Goal: Information Seeking & Learning: Learn about a topic

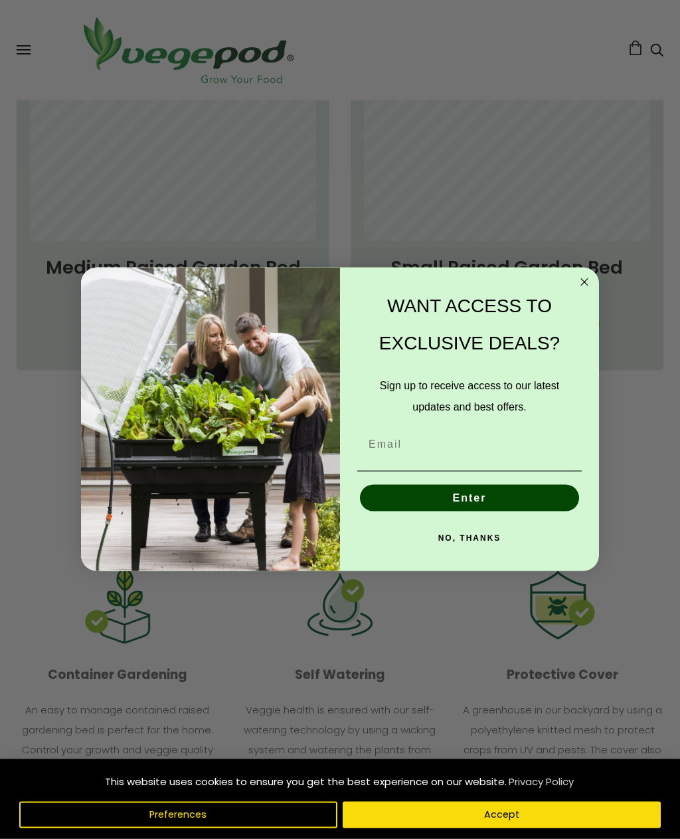
scroll to position [881, 0]
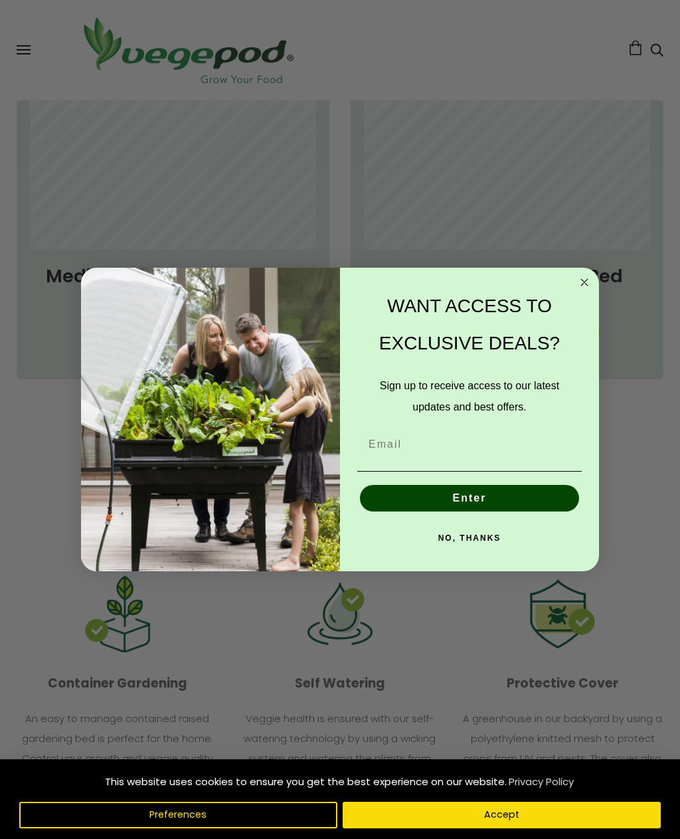
click at [582, 290] on circle "Close dialog" at bounding box center [584, 282] width 15 height 15
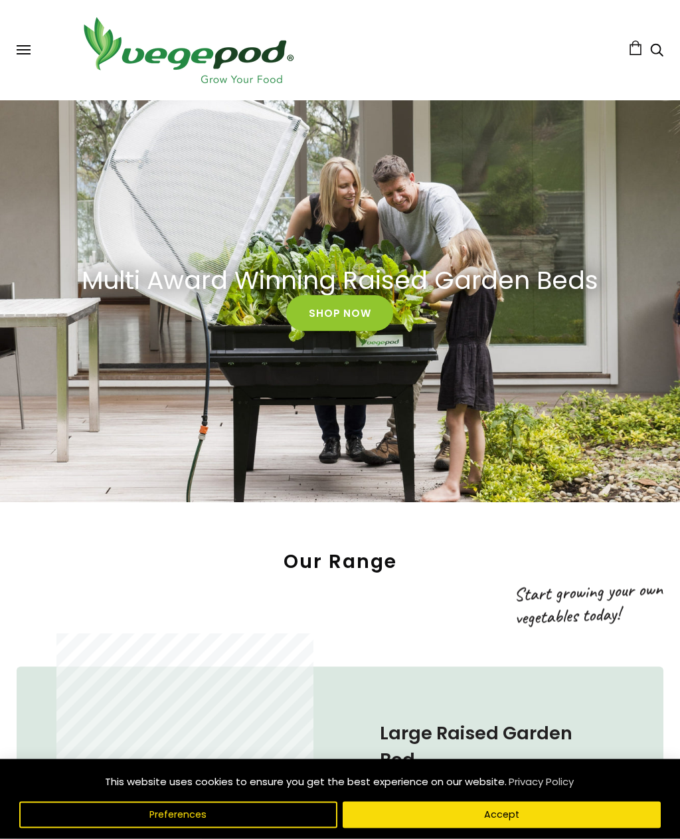
scroll to position [0, 0]
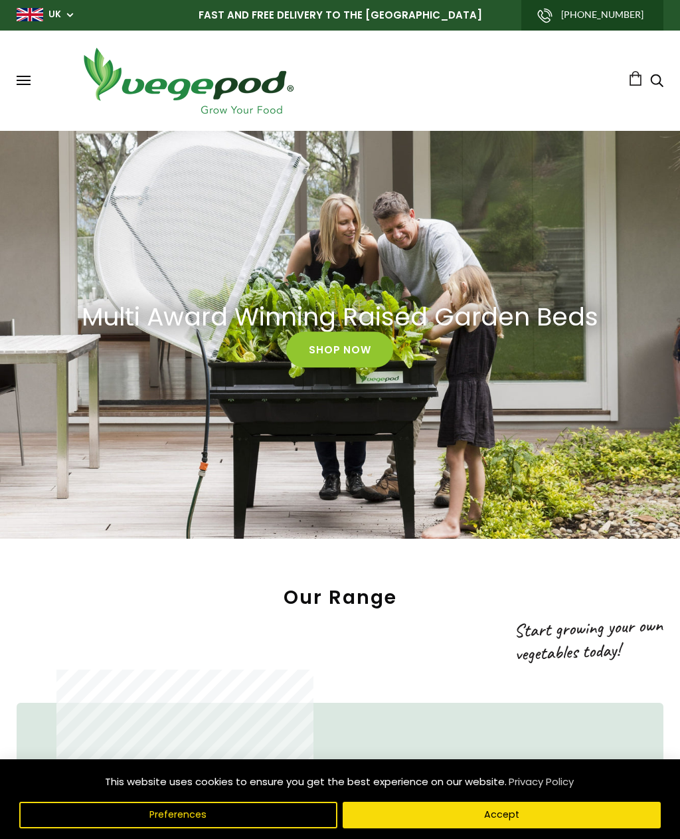
click at [22, 77] on span at bounding box center [24, 76] width 14 height 1
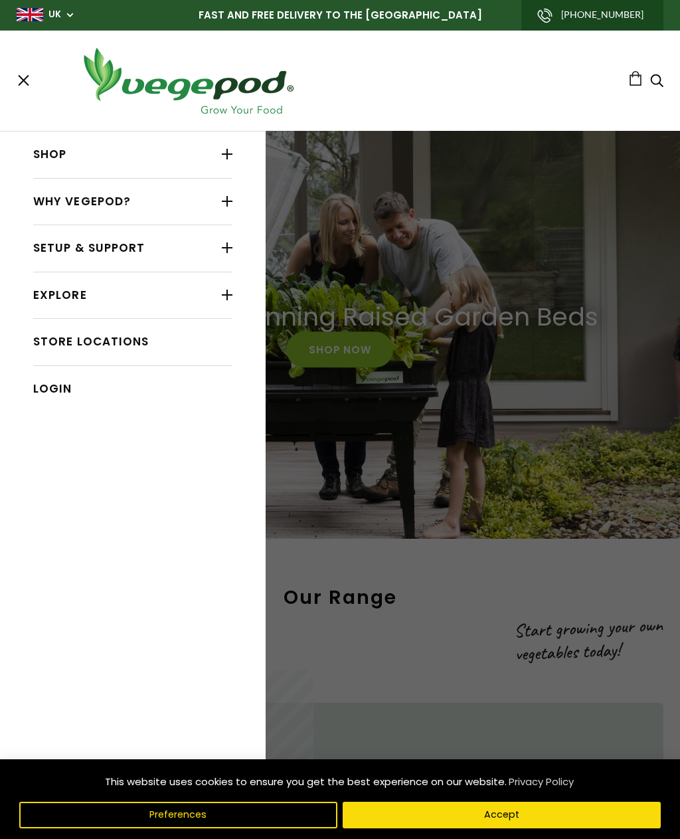
click at [222, 147] on div at bounding box center [227, 153] width 11 height 17
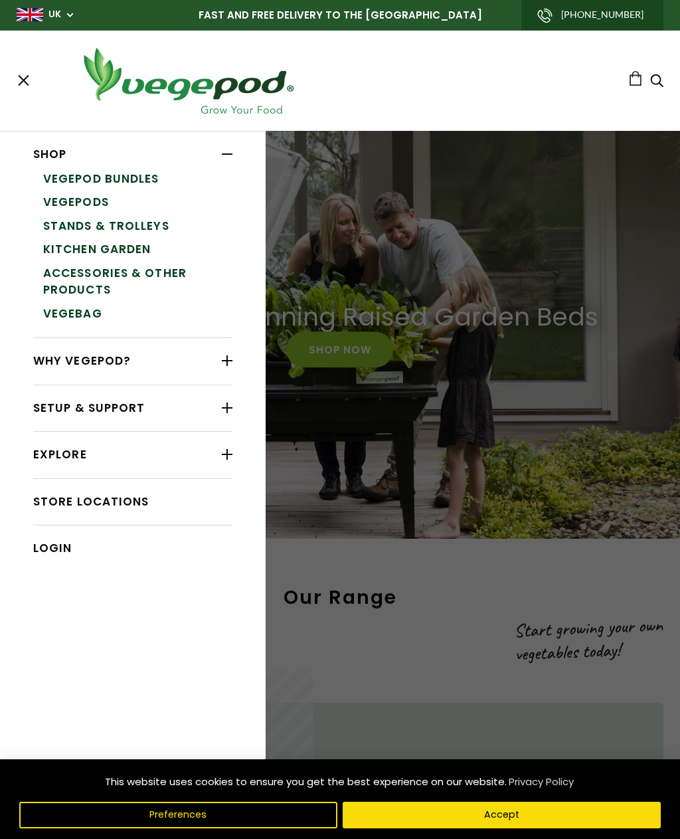
click at [139, 173] on link "Vegepod Bundles" at bounding box center [137, 179] width 189 height 24
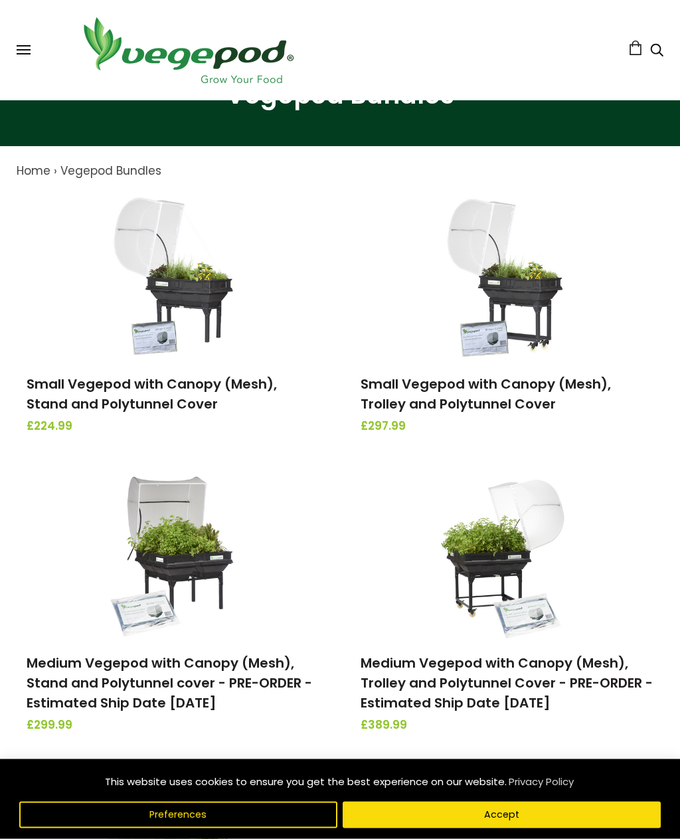
scroll to position [85, 0]
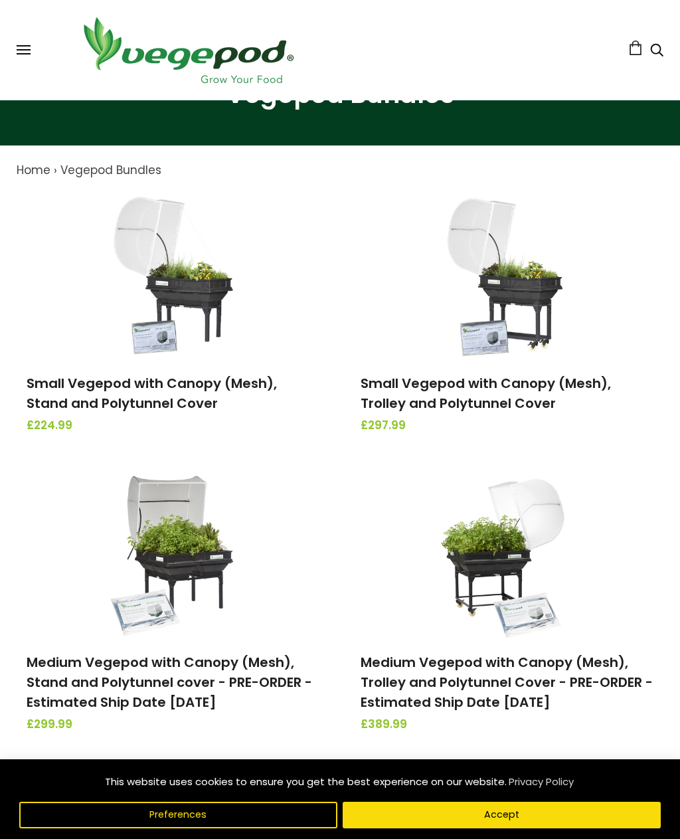
click at [179, 388] on link "Small Vegepod with Canopy (Mesh), Stand and Polytunnel Cover" at bounding box center [152, 393] width 250 height 39
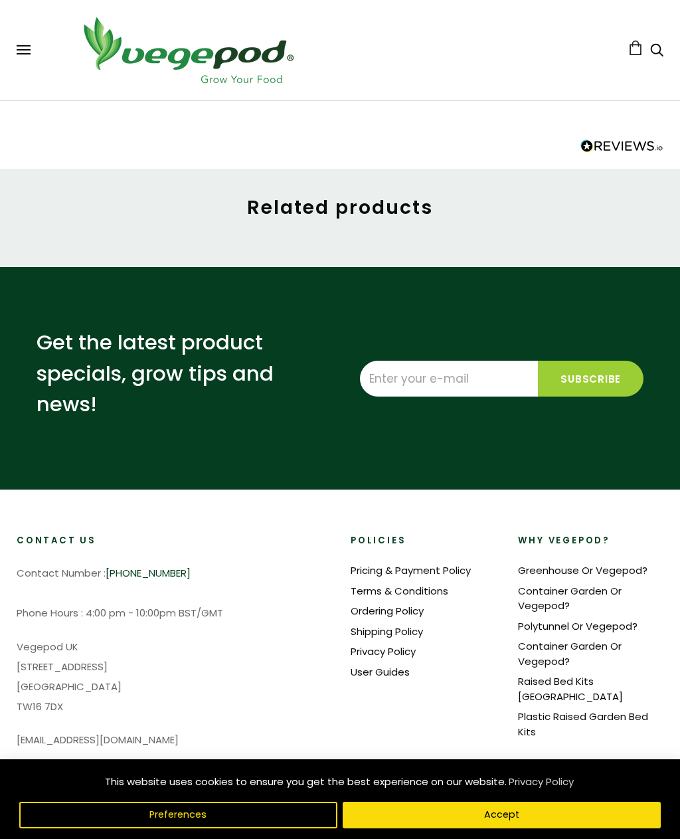
scroll to position [1135, 0]
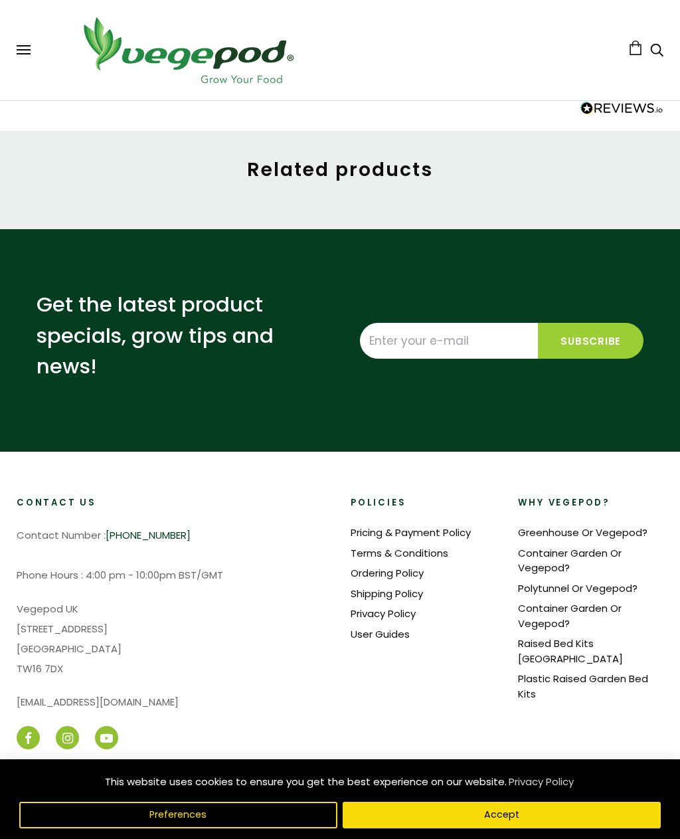
click at [560, 552] on link "Container Garden Or Vegepod?" at bounding box center [570, 560] width 104 height 29
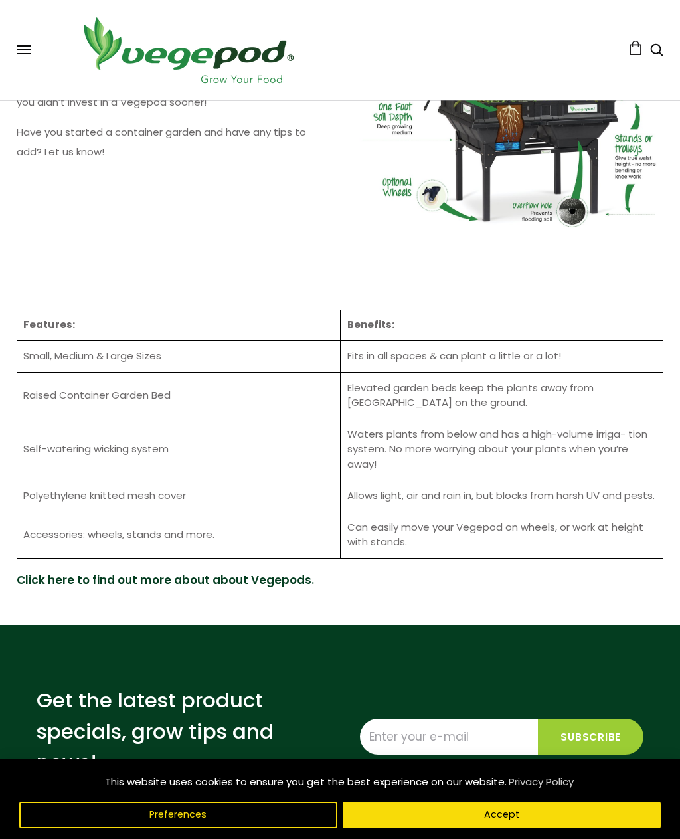
scroll to position [1755, 0]
